Goal: Task Accomplishment & Management: Complete application form

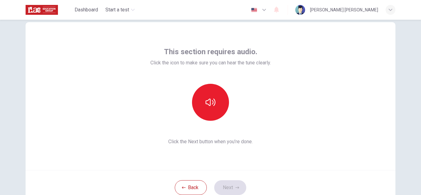
scroll to position [13, 0]
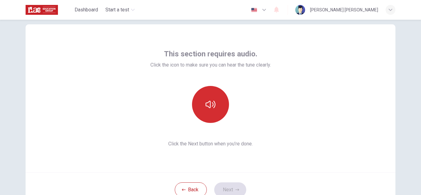
click at [213, 112] on button "button" at bounding box center [210, 104] width 37 height 37
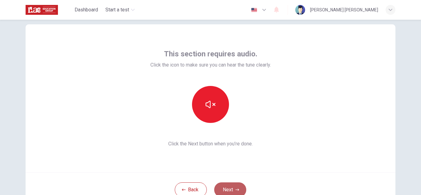
click at [232, 193] on button "Next" at bounding box center [230, 189] width 32 height 15
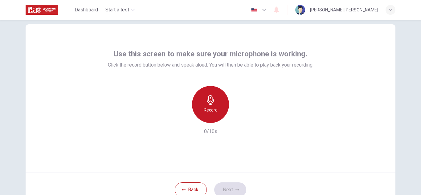
click at [218, 104] on div "Record" at bounding box center [210, 104] width 37 height 37
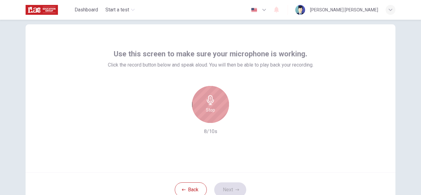
click at [218, 104] on div "Stop" at bounding box center [210, 104] width 37 height 37
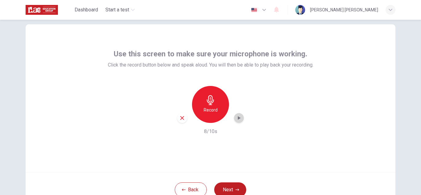
click at [236, 120] on icon "button" at bounding box center [239, 118] width 6 height 6
click at [221, 105] on div "Record" at bounding box center [210, 104] width 37 height 37
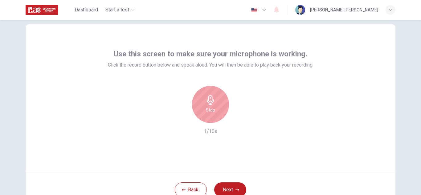
click at [221, 105] on div "Stop" at bounding box center [210, 104] width 37 height 37
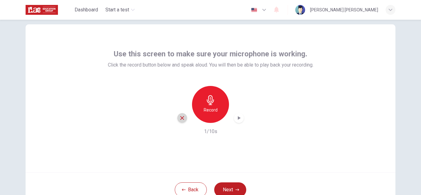
click at [179, 116] on div "button" at bounding box center [182, 118] width 10 height 10
click at [210, 100] on icon "button" at bounding box center [210, 100] width 10 height 10
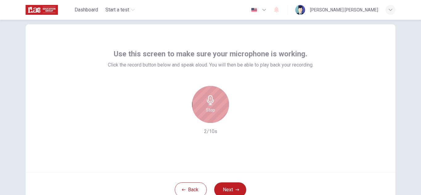
click at [210, 100] on icon "button" at bounding box center [210, 100] width 10 height 10
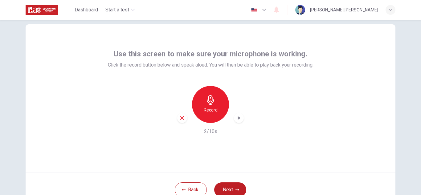
click at [236, 119] on icon "button" at bounding box center [239, 118] width 6 height 6
click at [240, 117] on icon "button" at bounding box center [239, 118] width 6 height 6
click at [163, 104] on div "Record 2/10s" at bounding box center [210, 110] width 205 height 49
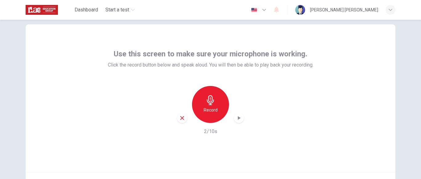
click at [182, 120] on icon "button" at bounding box center [182, 118] width 6 height 6
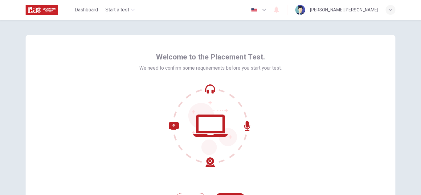
scroll to position [62, 0]
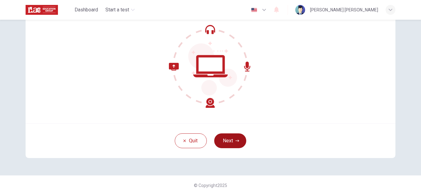
click at [218, 141] on button "Next" at bounding box center [230, 140] width 32 height 15
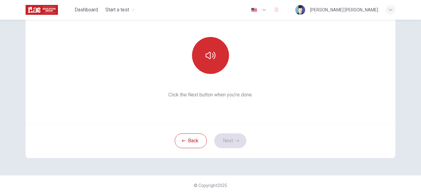
click at [210, 70] on button "button" at bounding box center [210, 55] width 37 height 37
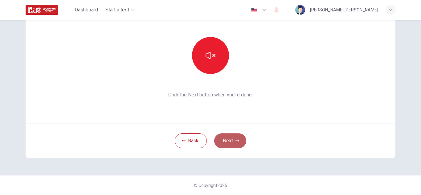
click at [231, 143] on button "Next" at bounding box center [230, 140] width 32 height 15
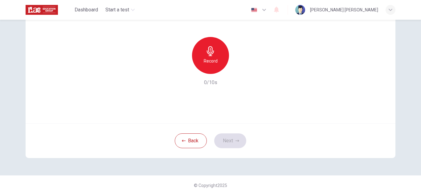
click at [217, 61] on div "Record" at bounding box center [210, 55] width 37 height 37
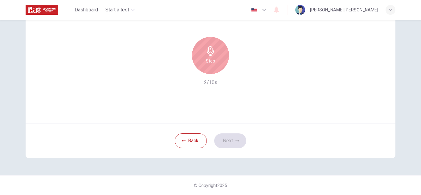
click at [217, 61] on div "Stop" at bounding box center [210, 55] width 37 height 37
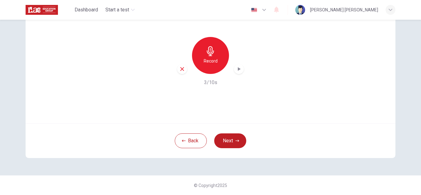
click at [234, 69] on div "button" at bounding box center [239, 69] width 10 height 10
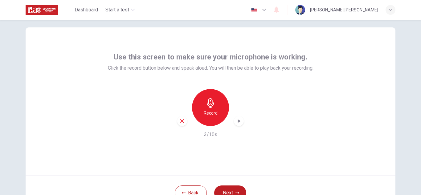
scroll to position [11, 0]
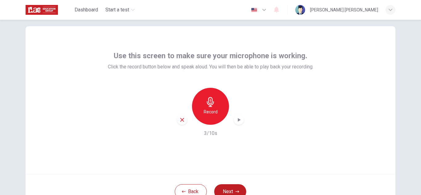
click at [237, 124] on div "button" at bounding box center [239, 120] width 10 height 10
click at [239, 119] on icon "button" at bounding box center [239, 120] width 6 height 6
click at [237, 118] on icon "button" at bounding box center [239, 120] width 6 height 6
click at [179, 122] on icon "button" at bounding box center [182, 120] width 6 height 6
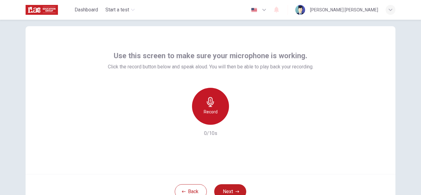
click at [206, 103] on icon "button" at bounding box center [210, 102] width 10 height 10
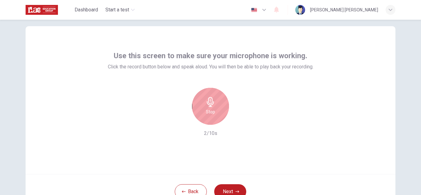
click at [206, 103] on icon "button" at bounding box center [210, 102] width 10 height 10
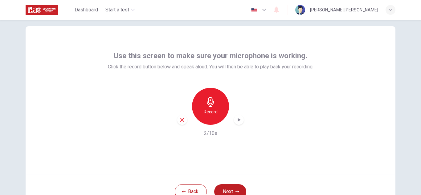
click at [235, 124] on div "Record" at bounding box center [210, 106] width 67 height 37
click at [236, 119] on icon "button" at bounding box center [239, 120] width 6 height 6
click at [179, 122] on div "button" at bounding box center [182, 120] width 10 height 10
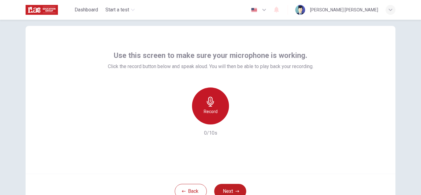
click at [205, 102] on icon "button" at bounding box center [210, 102] width 10 height 10
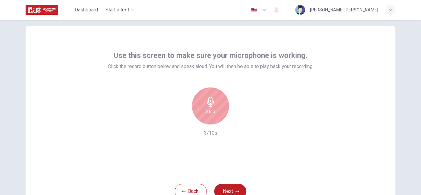
click at [205, 102] on icon "button" at bounding box center [210, 102] width 10 height 10
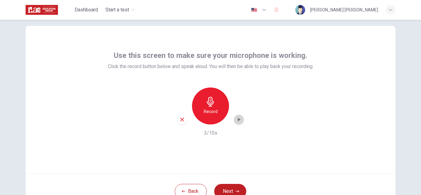
click at [239, 122] on icon "button" at bounding box center [239, 119] width 6 height 6
click at [228, 192] on button "Next" at bounding box center [230, 191] width 32 height 15
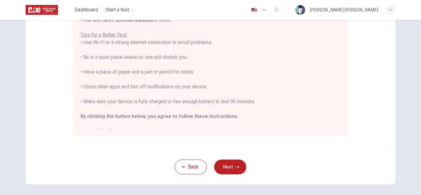
scroll to position [124, 0]
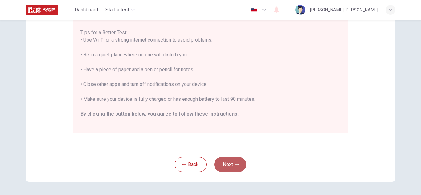
click at [230, 163] on button "Next" at bounding box center [230, 164] width 32 height 15
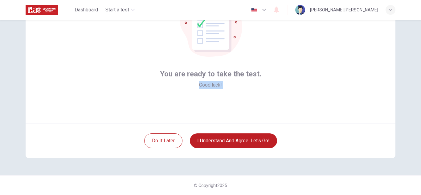
drag, startPoint x: 417, startPoint y: 132, endPoint x: 418, endPoint y: 96, distance: 35.7
click at [418, 96] on div "You are ready to take the test. Good luck! Do it later I understand and agree. …" at bounding box center [210, 107] width 421 height 175
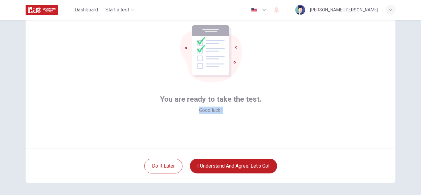
scroll to position [37, 0]
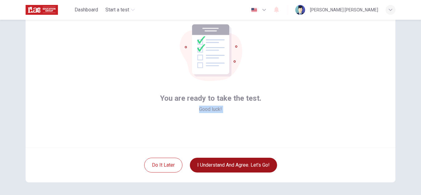
click at [251, 162] on button "I understand and agree. Let’s go!" at bounding box center [233, 165] width 87 height 15
click at [233, 162] on button "I understand and agree. Let’s go!" at bounding box center [233, 165] width 87 height 15
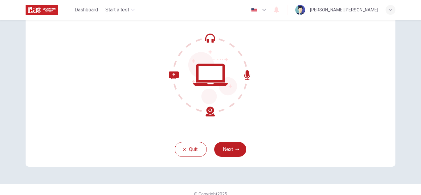
scroll to position [54, 0]
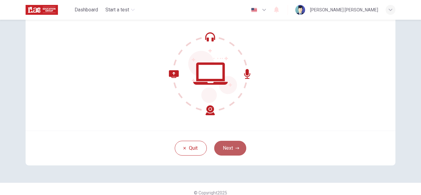
click at [231, 150] on button "Next" at bounding box center [230, 148] width 32 height 15
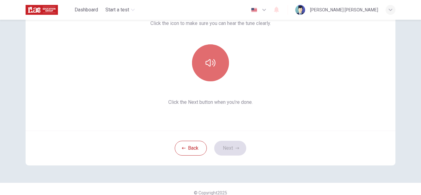
click at [201, 66] on button "button" at bounding box center [210, 62] width 37 height 37
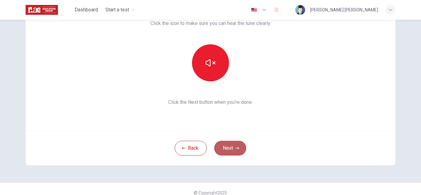
click at [228, 147] on button "Next" at bounding box center [230, 148] width 32 height 15
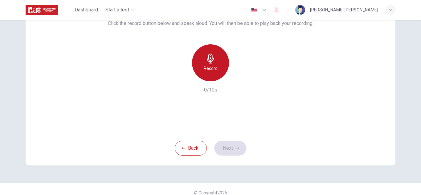
click at [216, 63] on div "Record" at bounding box center [210, 62] width 37 height 37
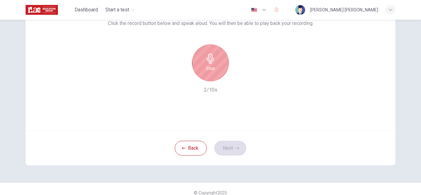
click at [216, 63] on div "Stop" at bounding box center [210, 62] width 37 height 37
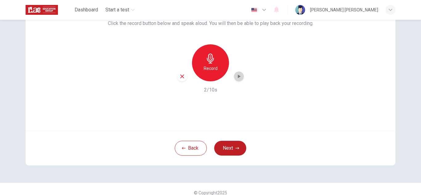
click at [239, 78] on icon "button" at bounding box center [239, 76] width 6 height 6
click at [180, 72] on div "button" at bounding box center [182, 76] width 10 height 10
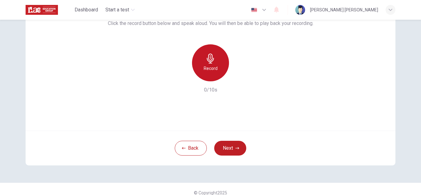
click at [216, 63] on div "Record" at bounding box center [210, 62] width 37 height 37
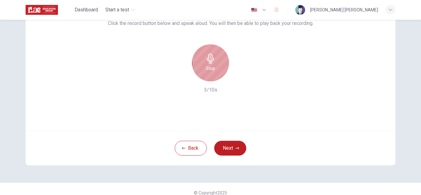
click at [216, 63] on div "Stop" at bounding box center [210, 62] width 37 height 37
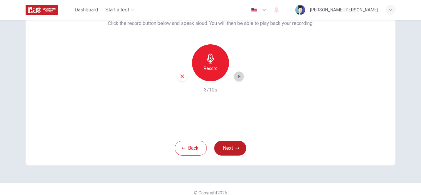
click at [240, 79] on div "button" at bounding box center [239, 76] width 10 height 10
click at [235, 149] on icon "button" at bounding box center [237, 148] width 4 height 4
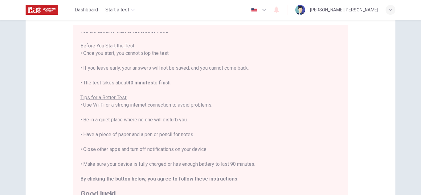
scroll to position [7, 0]
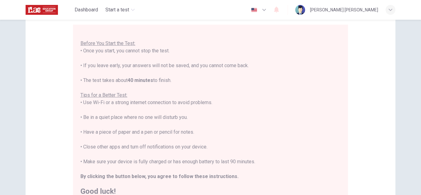
drag, startPoint x: 341, startPoint y: 138, endPoint x: 341, endPoint y: 150, distance: 11.7
click at [341, 150] on div "You are about to start a Placement Test . Before You Start the Test: • Once you…" at bounding box center [210, 114] width 275 height 178
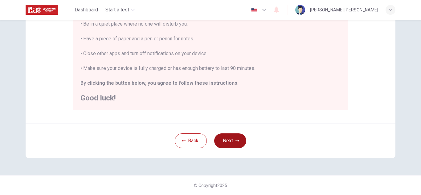
click at [229, 136] on button "Next" at bounding box center [230, 140] width 32 height 15
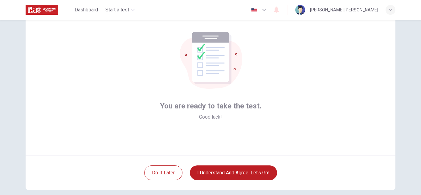
scroll to position [29, 0]
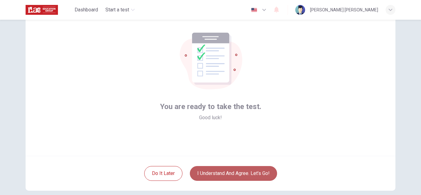
click at [251, 179] on button "I understand and agree. Let’s go!" at bounding box center [233, 173] width 87 height 15
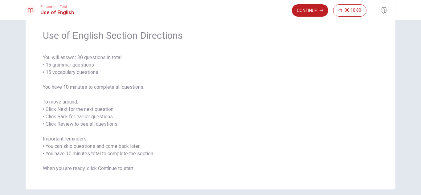
scroll to position [20, 0]
click at [381, 13] on icon "button" at bounding box center [384, 10] width 6 height 6
click at [308, 9] on button "Continue" at bounding box center [310, 10] width 36 height 12
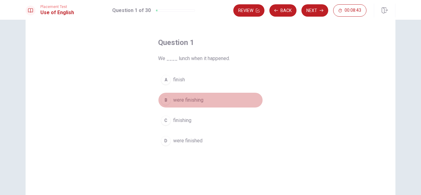
click at [163, 99] on div "B" at bounding box center [166, 100] width 10 height 10
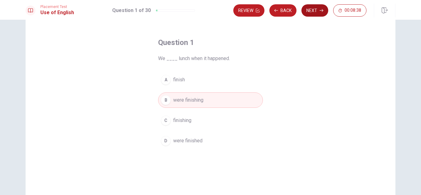
click at [315, 14] on button "Next" at bounding box center [314, 10] width 27 height 12
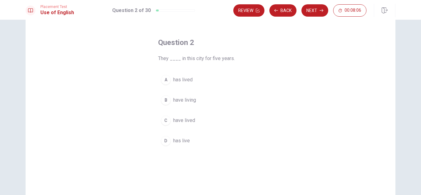
click at [168, 98] on div "B" at bounding box center [166, 100] width 10 height 10
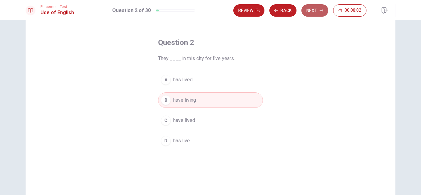
click at [316, 5] on button "Next" at bounding box center [314, 10] width 27 height 12
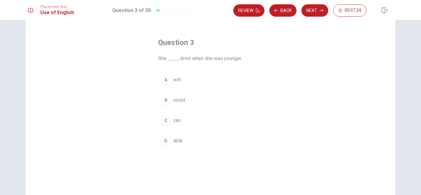
click at [164, 96] on div "B" at bounding box center [166, 100] width 10 height 10
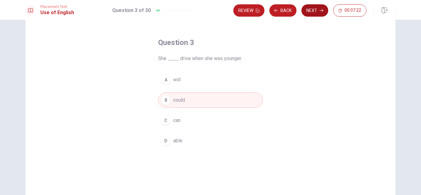
click at [313, 9] on button "Next" at bounding box center [314, 10] width 27 height 12
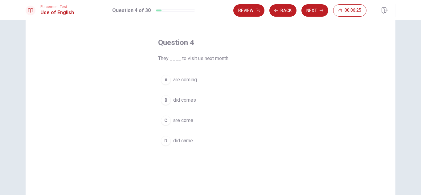
click at [162, 81] on div "A" at bounding box center [166, 80] width 10 height 10
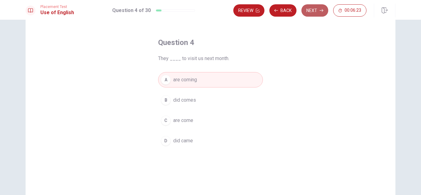
click at [320, 9] on icon "button" at bounding box center [321, 11] width 4 height 4
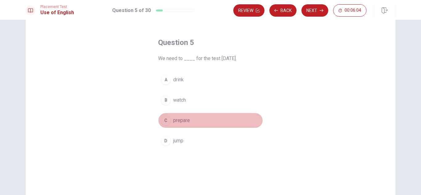
click at [167, 119] on div "C" at bounding box center [166, 120] width 10 height 10
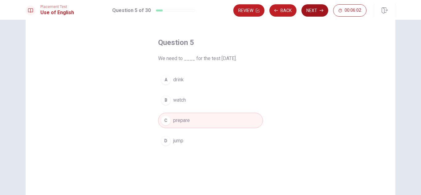
click at [312, 10] on button "Next" at bounding box center [314, 10] width 27 height 12
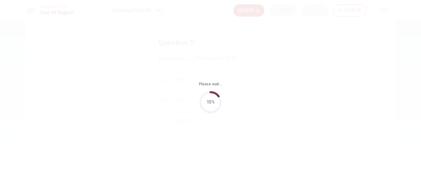
scroll to position [0, 0]
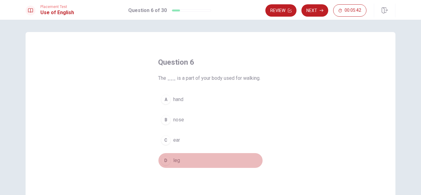
click at [167, 159] on div "D" at bounding box center [166, 160] width 10 height 10
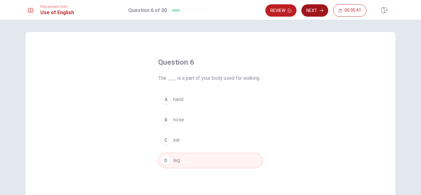
click at [308, 9] on button "Next" at bounding box center [314, 10] width 27 height 12
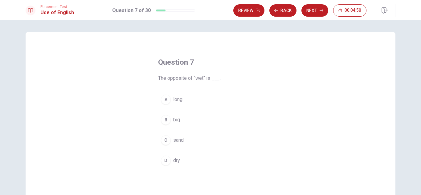
click at [166, 165] on button "D dry" at bounding box center [210, 160] width 105 height 15
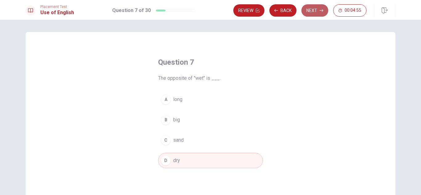
click at [316, 8] on button "Next" at bounding box center [314, 10] width 27 height 12
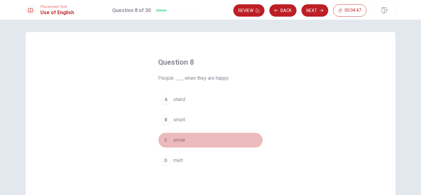
click at [165, 139] on div "C" at bounding box center [166, 140] width 10 height 10
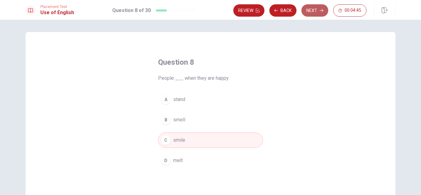
click at [313, 7] on button "Next" at bounding box center [314, 10] width 27 height 12
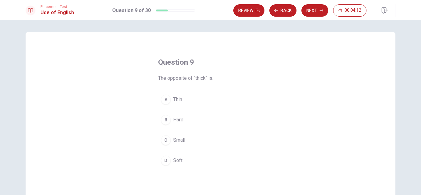
click at [163, 98] on div "A" at bounding box center [166, 100] width 10 height 10
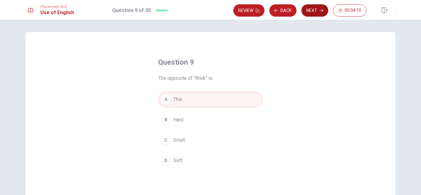
click at [318, 12] on button "Next" at bounding box center [314, 10] width 27 height 12
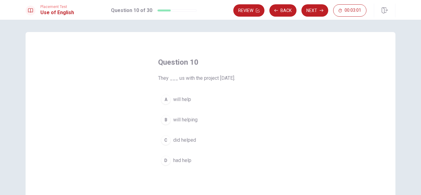
click at [261, 96] on div "A will help B will helping C did helped D had help" at bounding box center [210, 130] width 105 height 76
click at [176, 101] on span "will help" at bounding box center [182, 99] width 18 height 7
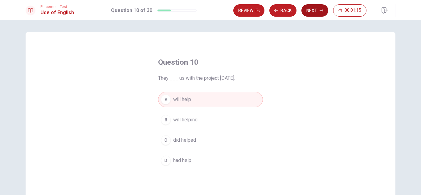
click at [321, 10] on icon "button" at bounding box center [321, 10] width 4 height 3
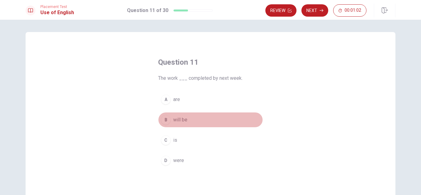
click at [163, 120] on div "B" at bounding box center [166, 120] width 10 height 10
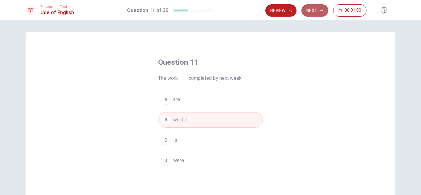
click at [320, 8] on button "Next" at bounding box center [314, 10] width 27 height 12
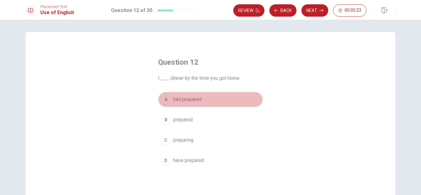
click at [166, 101] on div "A" at bounding box center [166, 100] width 10 height 10
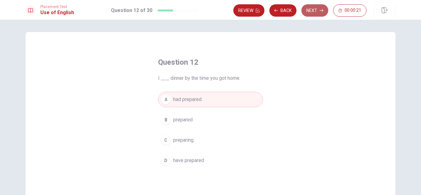
click at [318, 6] on button "Next" at bounding box center [314, 10] width 27 height 12
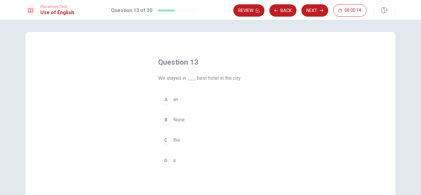
click at [170, 135] on button "C the" at bounding box center [210, 139] width 105 height 15
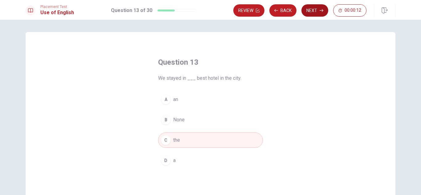
click at [315, 13] on button "Next" at bounding box center [314, 10] width 27 height 12
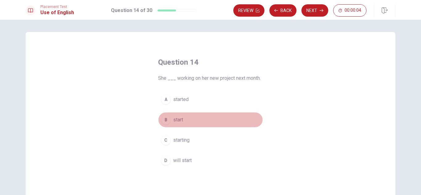
click at [167, 122] on div "B" at bounding box center [166, 120] width 10 height 10
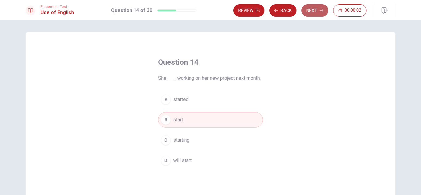
click at [314, 8] on button "Next" at bounding box center [314, 10] width 27 height 12
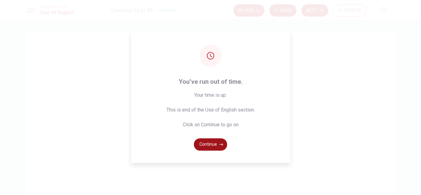
click at [215, 145] on button "Continue" at bounding box center [210, 144] width 33 height 12
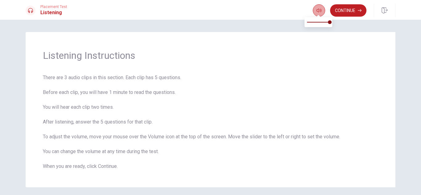
click at [315, 13] on button "button" at bounding box center [318, 10] width 12 height 12
click at [323, 22] on span at bounding box center [323, 22] width 4 height 4
type input "0.6"
click at [320, 23] on span at bounding box center [320, 22] width 4 height 4
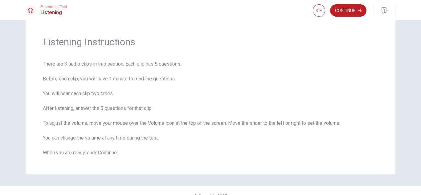
scroll to position [17, 0]
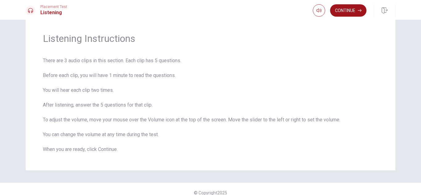
click at [340, 10] on button "Continue" at bounding box center [348, 10] width 36 height 12
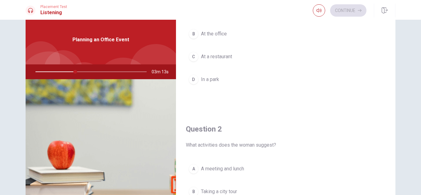
scroll to position [62, 0]
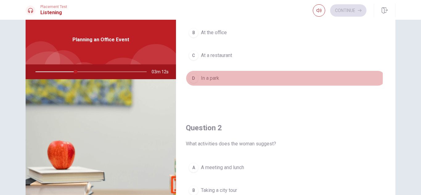
click at [194, 78] on div "D" at bounding box center [193, 78] width 10 height 10
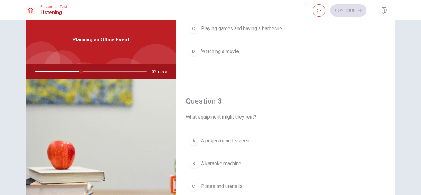
scroll to position [245, 0]
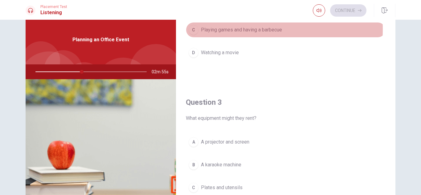
click at [192, 29] on div "C" at bounding box center [193, 30] width 10 height 10
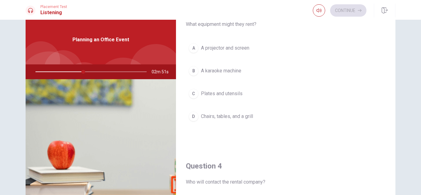
scroll to position [341, 0]
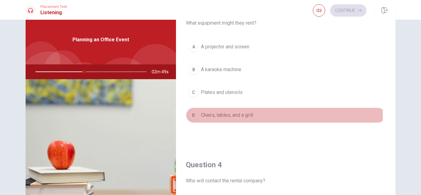
click at [192, 115] on div "D" at bounding box center [193, 115] width 10 height 10
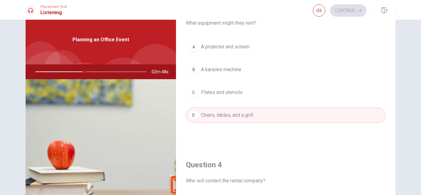
click at [392, 133] on div "Question 1 Where does the woman suggest holding the event? A By the beach B At …" at bounding box center [285, 122] width 219 height 214
drag, startPoint x: 394, startPoint y: 133, endPoint x: 393, endPoint y: 137, distance: 4.0
click at [393, 137] on div "Question 1 Where does the woman suggest holding the event? A By the beach B At …" at bounding box center [210, 122] width 389 height 214
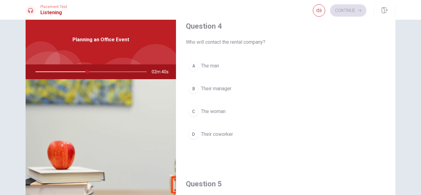
scroll to position [483, 0]
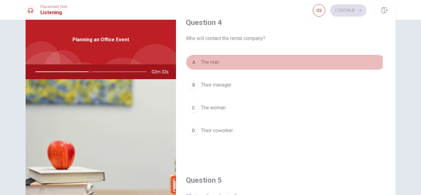
click at [192, 61] on div "A" at bounding box center [193, 62] width 10 height 10
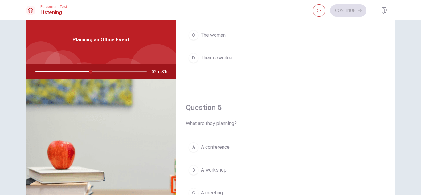
scroll to position [574, 0]
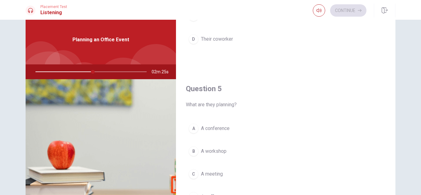
click at [68, 70] on div at bounding box center [89, 71] width 123 height 15
click at [194, 130] on div "A" at bounding box center [193, 128] width 10 height 10
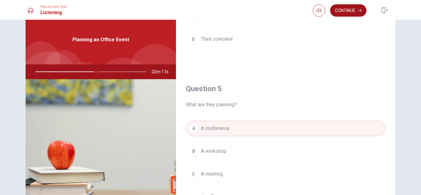
click at [345, 13] on button "Continue" at bounding box center [348, 10] width 36 height 12
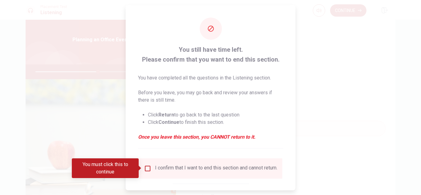
click at [341, 149] on div at bounding box center [210, 97] width 421 height 195
click at [295, 149] on div "You still have time left. Please confirm that you want to end this section. You…" at bounding box center [210, 97] width 421 height 195
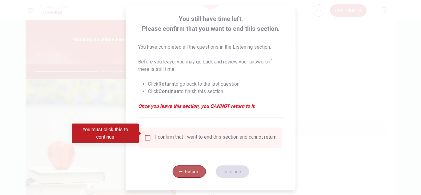
click at [179, 171] on icon "button" at bounding box center [181, 172] width 4 height 4
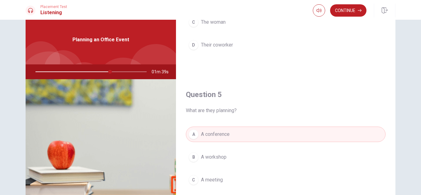
scroll to position [574, 0]
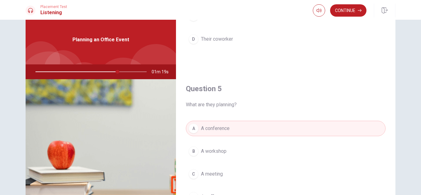
click at [195, 173] on div "C" at bounding box center [193, 174] width 10 height 10
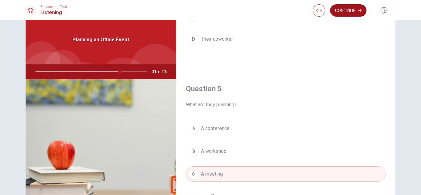
click at [349, 9] on button "Continue" at bounding box center [348, 10] width 36 height 12
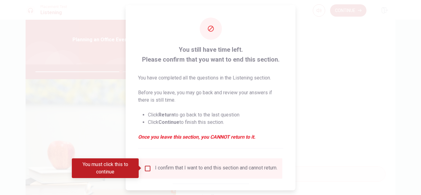
click at [145, 166] on input "You must click this to continue" at bounding box center [147, 167] width 7 height 7
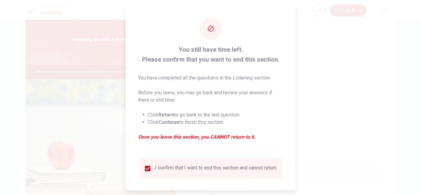
scroll to position [35, 0]
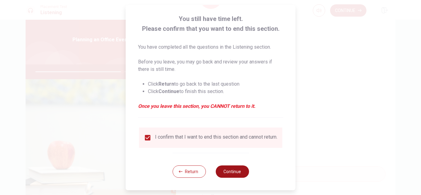
click at [237, 171] on button "Continue" at bounding box center [231, 171] width 33 height 12
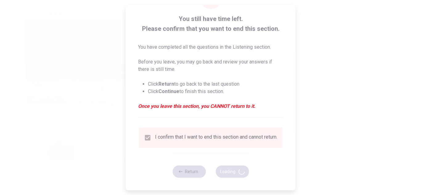
type input "79"
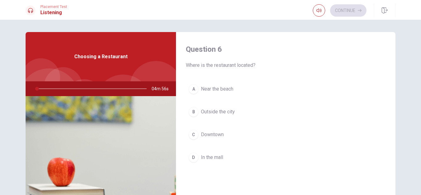
click at [385, 67] on div "Question 6 Where is the restaurant located? A Near the beach B Outside the city…" at bounding box center [285, 111] width 219 height 158
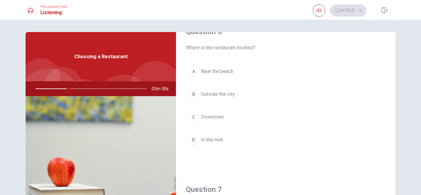
scroll to position [16, 0]
click at [191, 117] on div "C" at bounding box center [193, 118] width 10 height 10
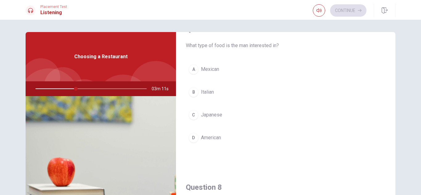
scroll to position [184, 0]
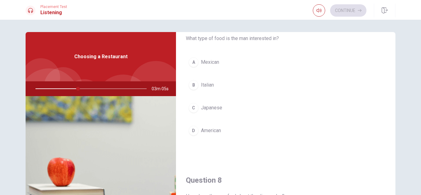
click at [393, 107] on div "Question 6 Where is the restaurant located? A Near the beach B Outside the city…" at bounding box center [210, 139] width 389 height 214
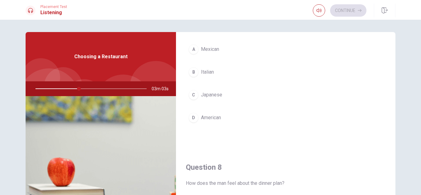
scroll to position [202, 0]
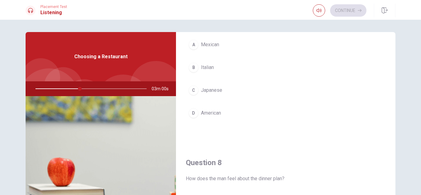
click at [189, 66] on div "B" at bounding box center [193, 67] width 10 height 10
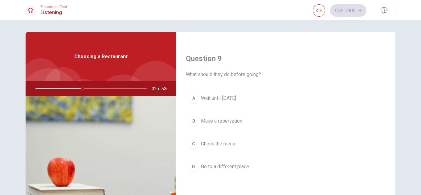
scroll to position [477, 0]
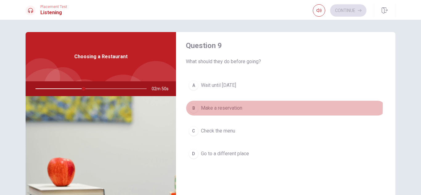
click at [194, 106] on div "B" at bounding box center [193, 108] width 10 height 10
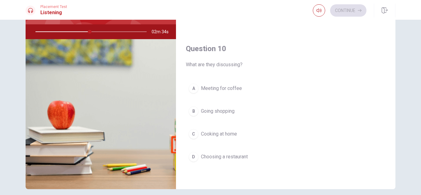
scroll to position [61, 0]
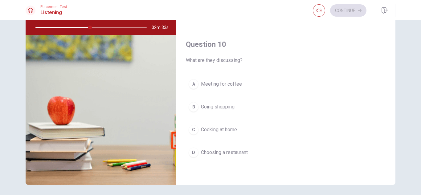
click at [193, 153] on div "D" at bounding box center [193, 152] width 10 height 10
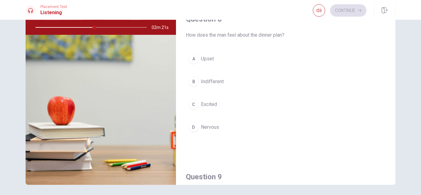
scroll to position [288, 0]
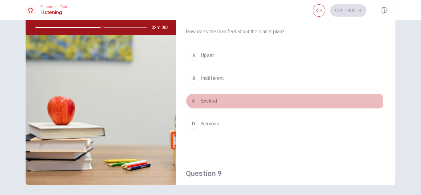
click at [189, 103] on div "C" at bounding box center [193, 101] width 10 height 10
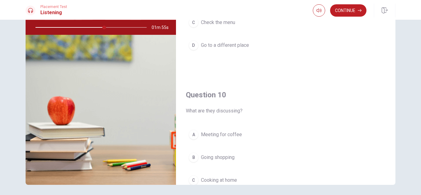
scroll to position [574, 0]
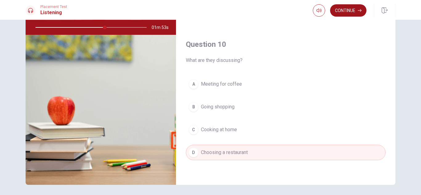
click at [348, 9] on button "Continue" at bounding box center [348, 10] width 36 height 12
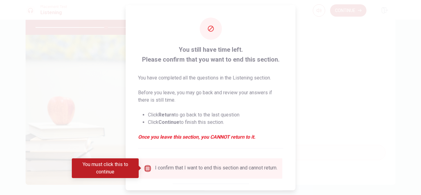
click at [147, 165] on input "You must click this to continue" at bounding box center [147, 167] width 7 height 7
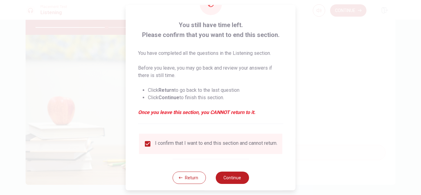
scroll to position [35, 0]
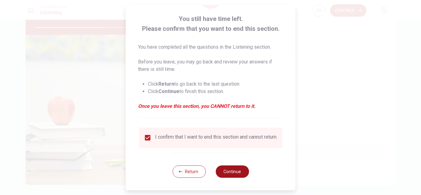
click at [226, 174] on button "Continue" at bounding box center [231, 171] width 33 height 12
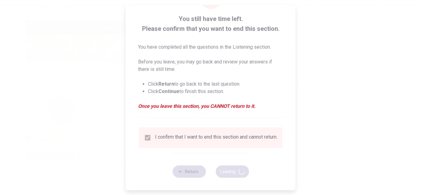
type input "65"
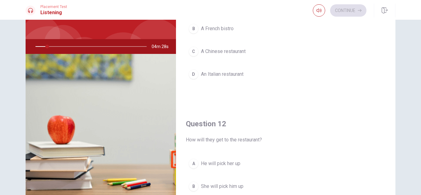
scroll to position [0, 0]
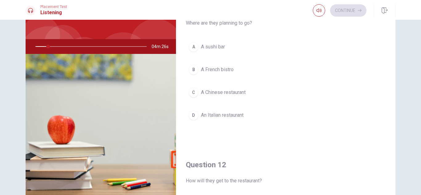
drag, startPoint x: 414, startPoint y: 77, endPoint x: 418, endPoint y: 76, distance: 3.7
click at [415, 75] on div "Question 11 Where are they planning to go? A A sushi bar [PERSON_NAME] bistro C…" at bounding box center [210, 107] width 421 height 175
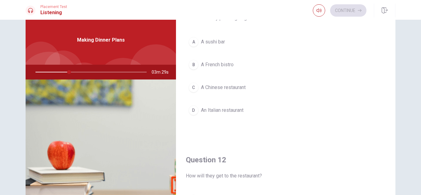
scroll to position [33, 0]
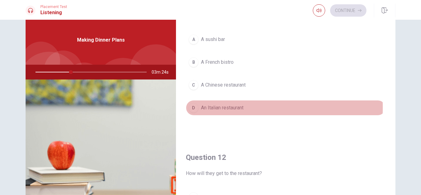
click at [191, 107] on div "D" at bounding box center [193, 108] width 10 height 10
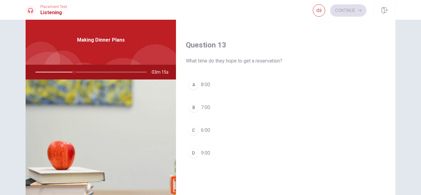
scroll to position [305, 0]
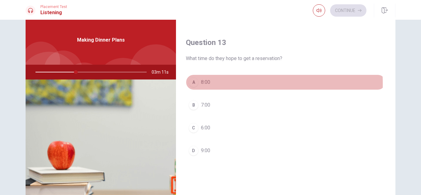
click at [195, 84] on div "A" at bounding box center [193, 82] width 10 height 10
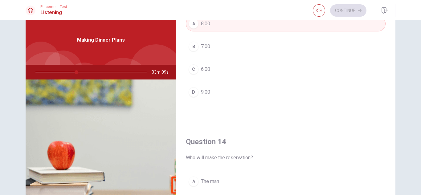
scroll to position [364, 0]
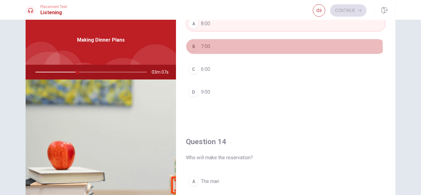
click at [197, 49] on button "B 7:00" at bounding box center [286, 46] width 200 height 15
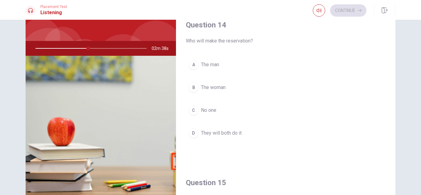
scroll to position [42, 0]
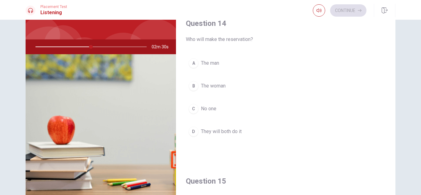
click at [192, 86] on div "B" at bounding box center [193, 86] width 10 height 10
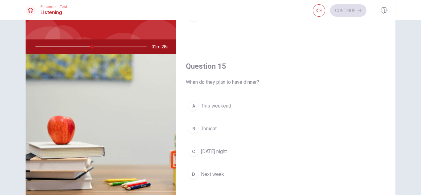
scroll to position [573, 0]
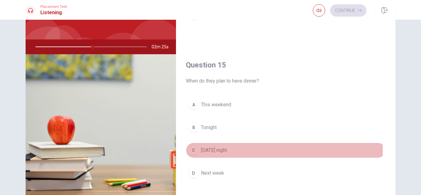
click at [186, 150] on button "C [DATE] night" at bounding box center [286, 150] width 200 height 15
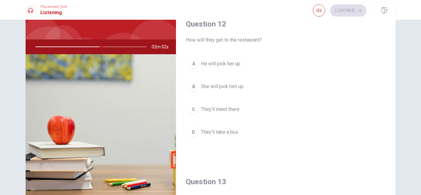
scroll to position [142, 0]
click at [190, 106] on div "C" at bounding box center [193, 108] width 10 height 10
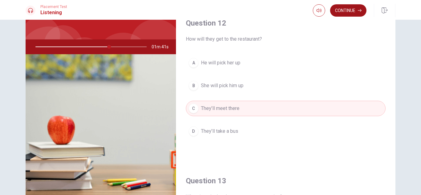
click at [344, 12] on button "Continue" at bounding box center [348, 10] width 36 height 12
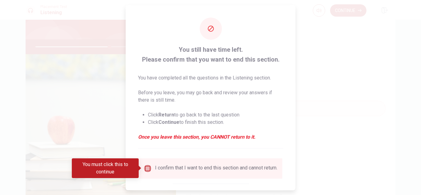
click at [147, 167] on input "You must click this to continue" at bounding box center [147, 167] width 7 height 7
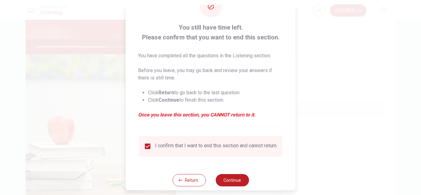
scroll to position [35, 0]
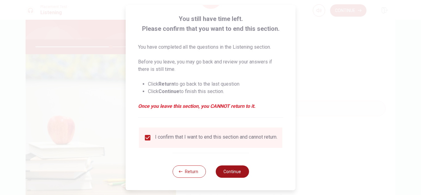
click at [223, 172] on button "Continue" at bounding box center [231, 171] width 33 height 12
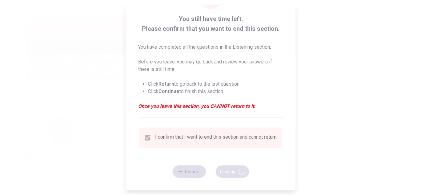
type input "68"
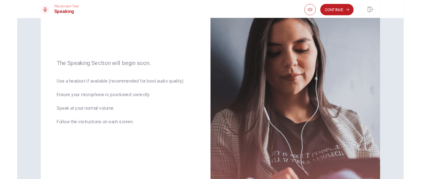
scroll to position [61, 0]
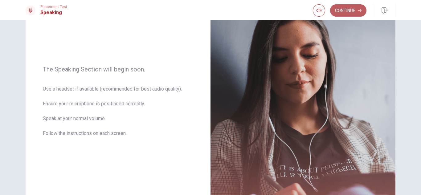
click at [350, 12] on button "Continue" at bounding box center [348, 10] width 36 height 12
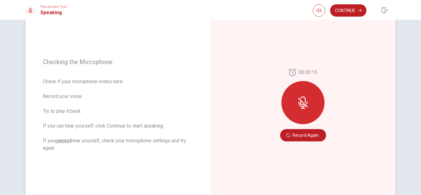
click at [300, 109] on div at bounding box center [302, 102] width 43 height 43
click at [299, 132] on button "Record Again" at bounding box center [303, 135] width 46 height 12
click at [319, 140] on button "Record Again" at bounding box center [303, 135] width 46 height 12
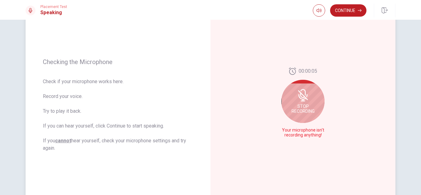
click at [315, 118] on div "Stop Recording" at bounding box center [302, 101] width 43 height 43
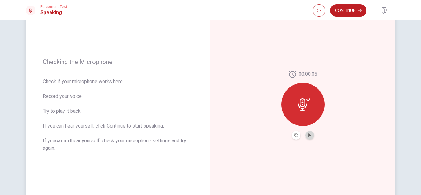
click at [311, 136] on button "Play Audio" at bounding box center [309, 135] width 9 height 9
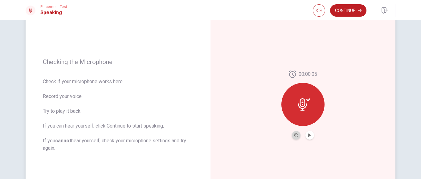
click at [292, 133] on button "Record Again" at bounding box center [296, 135] width 9 height 9
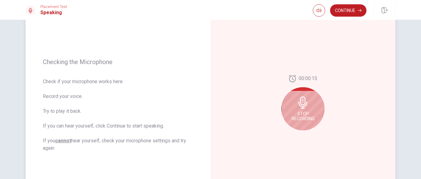
click at [297, 120] on span "Stop Recording" at bounding box center [302, 116] width 23 height 10
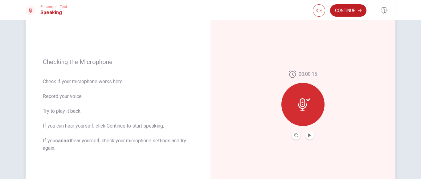
click at [297, 120] on div at bounding box center [302, 104] width 43 height 43
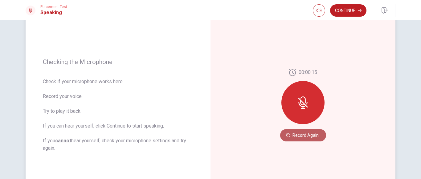
click at [295, 138] on button "Record Again" at bounding box center [303, 135] width 46 height 12
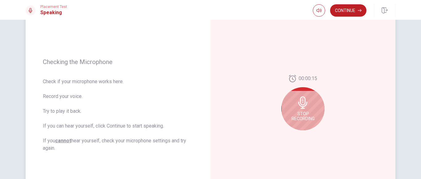
click at [303, 111] on span "Stop Recording" at bounding box center [302, 116] width 23 height 10
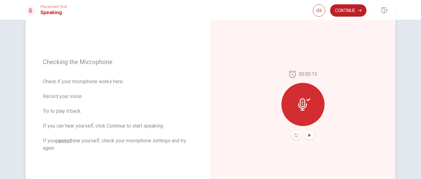
click at [303, 111] on div at bounding box center [302, 104] width 43 height 43
click at [293, 133] on button "Record Again" at bounding box center [296, 135] width 9 height 9
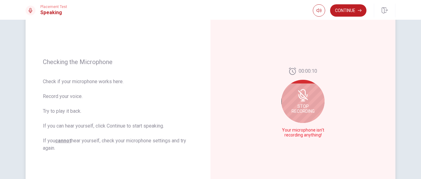
click at [307, 116] on div "Stop Recording" at bounding box center [302, 101] width 43 height 43
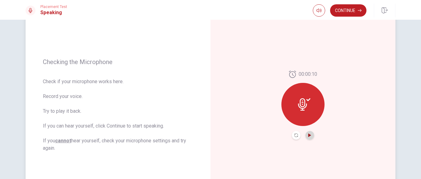
click at [308, 136] on icon "Play Audio" at bounding box center [310, 135] width 4 height 4
click at [295, 135] on icon "Record Again" at bounding box center [296, 135] width 4 height 4
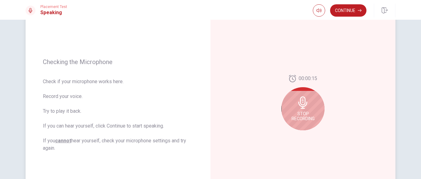
click at [314, 107] on div "Stop Recording" at bounding box center [302, 108] width 43 height 43
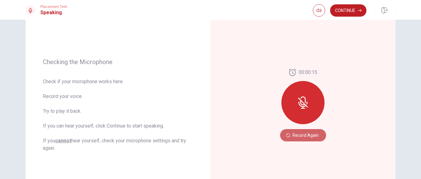
click at [297, 136] on button "Record Again" at bounding box center [303, 135] width 46 height 12
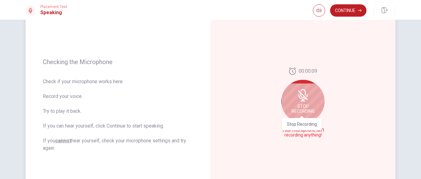
click at [303, 106] on span "Stop Recording" at bounding box center [302, 109] width 23 height 10
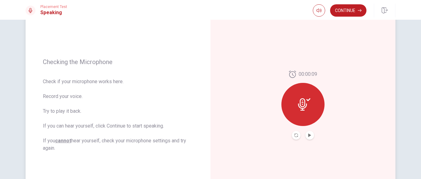
click at [304, 138] on div at bounding box center [303, 135] width 22 height 9
click at [308, 136] on icon "Play Audio" at bounding box center [310, 135] width 4 height 4
click at [294, 135] on icon "Record Again" at bounding box center [296, 135] width 4 height 4
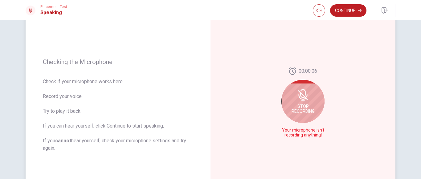
click at [310, 111] on span "Stop Recording" at bounding box center [302, 109] width 23 height 10
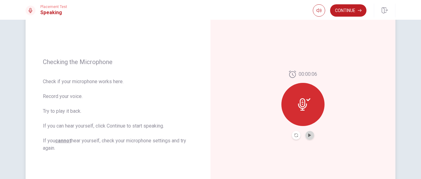
click at [306, 136] on button "Play Audio" at bounding box center [309, 135] width 9 height 9
click at [316, 14] on span at bounding box center [318, 15] width 5 height 3
click at [321, 23] on span at bounding box center [318, 22] width 23 height 9
type input "0.8"
click at [322, 20] on span at bounding box center [320, 22] width 4 height 4
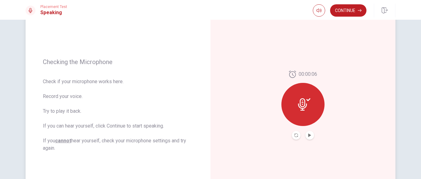
click at [230, 71] on div "00:00:06" at bounding box center [302, 105] width 185 height 268
click at [294, 136] on icon "Record Again" at bounding box center [296, 135] width 4 height 4
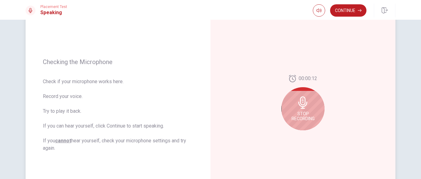
click at [298, 110] on div "Stop Recording" at bounding box center [302, 108] width 43 height 43
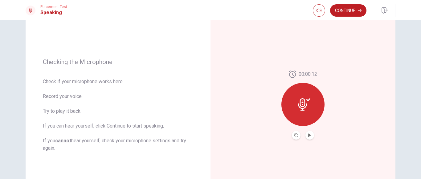
drag, startPoint x: 311, startPoint y: 139, endPoint x: 308, endPoint y: 138, distance: 3.2
click at [308, 138] on div at bounding box center [303, 135] width 22 height 9
click at [308, 138] on button "Play Audio" at bounding box center [309, 135] width 9 height 9
drag, startPoint x: 338, startPoint y: 17, endPoint x: 337, endPoint y: 10, distance: 6.6
click at [337, 10] on div "Continue" at bounding box center [353, 11] width 83 height 14
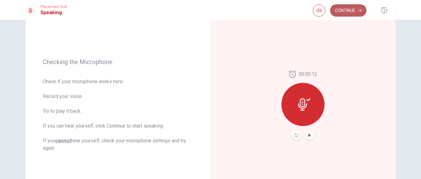
click at [337, 10] on button "Continue" at bounding box center [348, 10] width 36 height 12
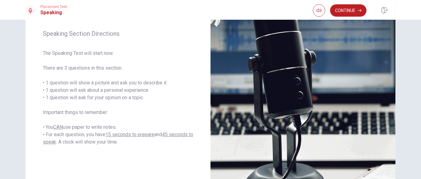
scroll to position [79, 0]
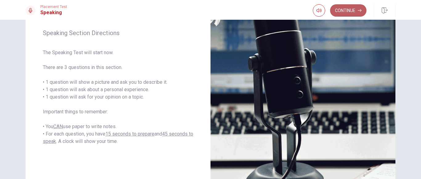
click at [345, 6] on button "Continue" at bounding box center [348, 10] width 36 height 12
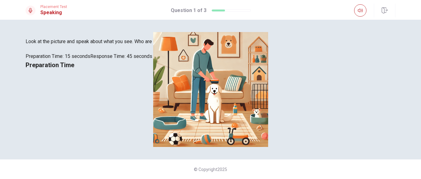
scroll to position [68, 0]
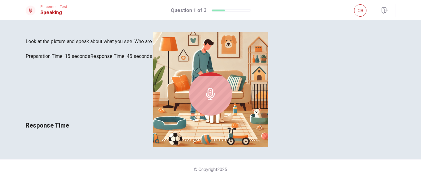
click at [232, 112] on div at bounding box center [210, 93] width 43 height 43
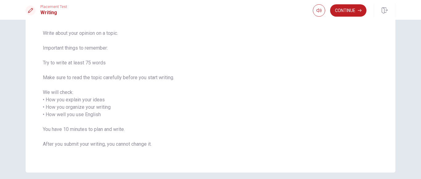
scroll to position [45, 0]
click at [353, 12] on button "Continue" at bounding box center [348, 10] width 36 height 12
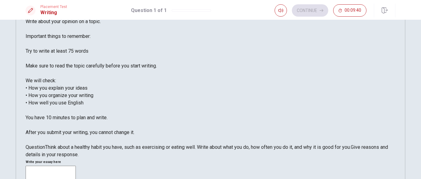
scroll to position [17, 0]
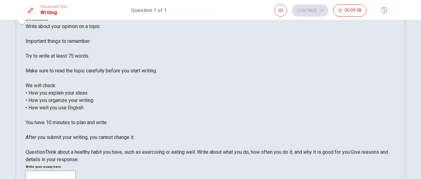
type textarea "h"
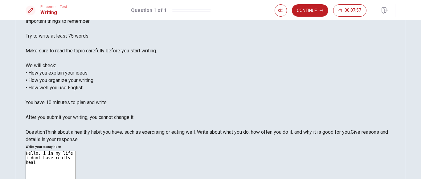
scroll to position [39, 0]
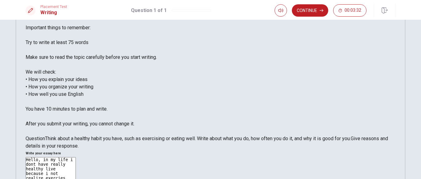
scroll to position [30, 0]
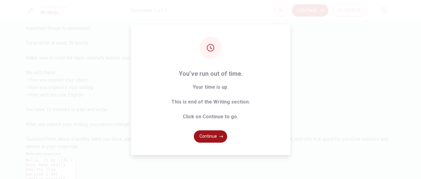
type textarea "Hello, in my life i dont have really healthy live because i not realize exercis…"
click at [214, 137] on button "Continue" at bounding box center [210, 136] width 33 height 12
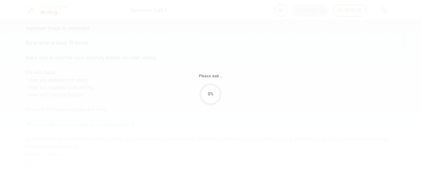
scroll to position [0, 0]
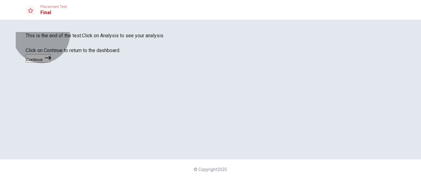
click at [50, 62] on button "Continue" at bounding box center [38, 58] width 25 height 8
